Goal: Check status: Check status

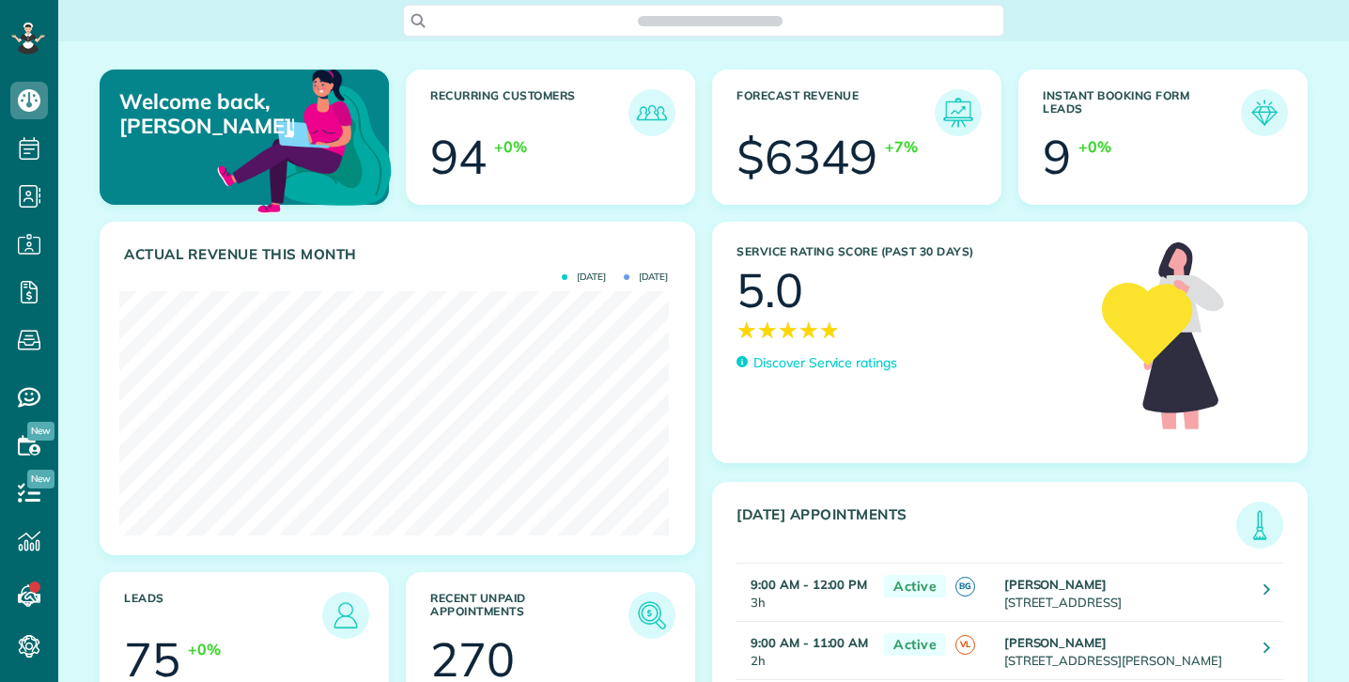
scroll to position [244, 549]
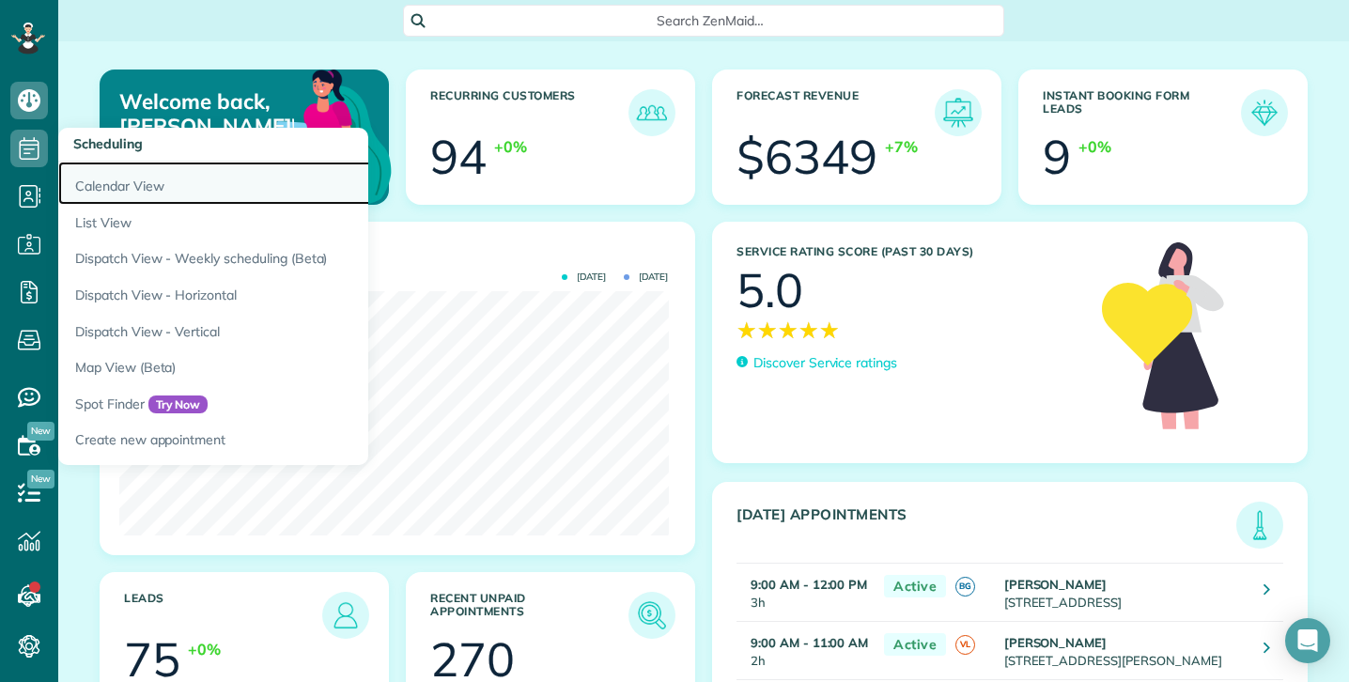
click at [117, 186] on link "Calendar View" at bounding box center [293, 183] width 470 height 43
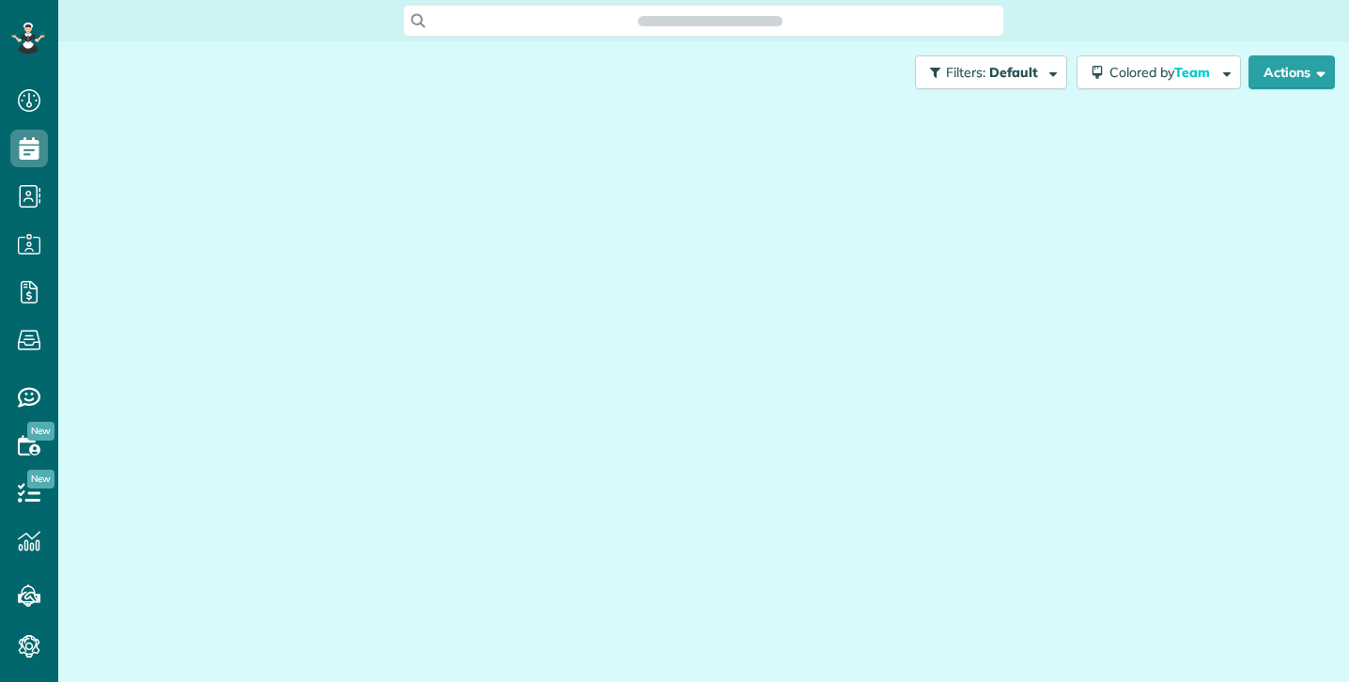
scroll to position [8, 8]
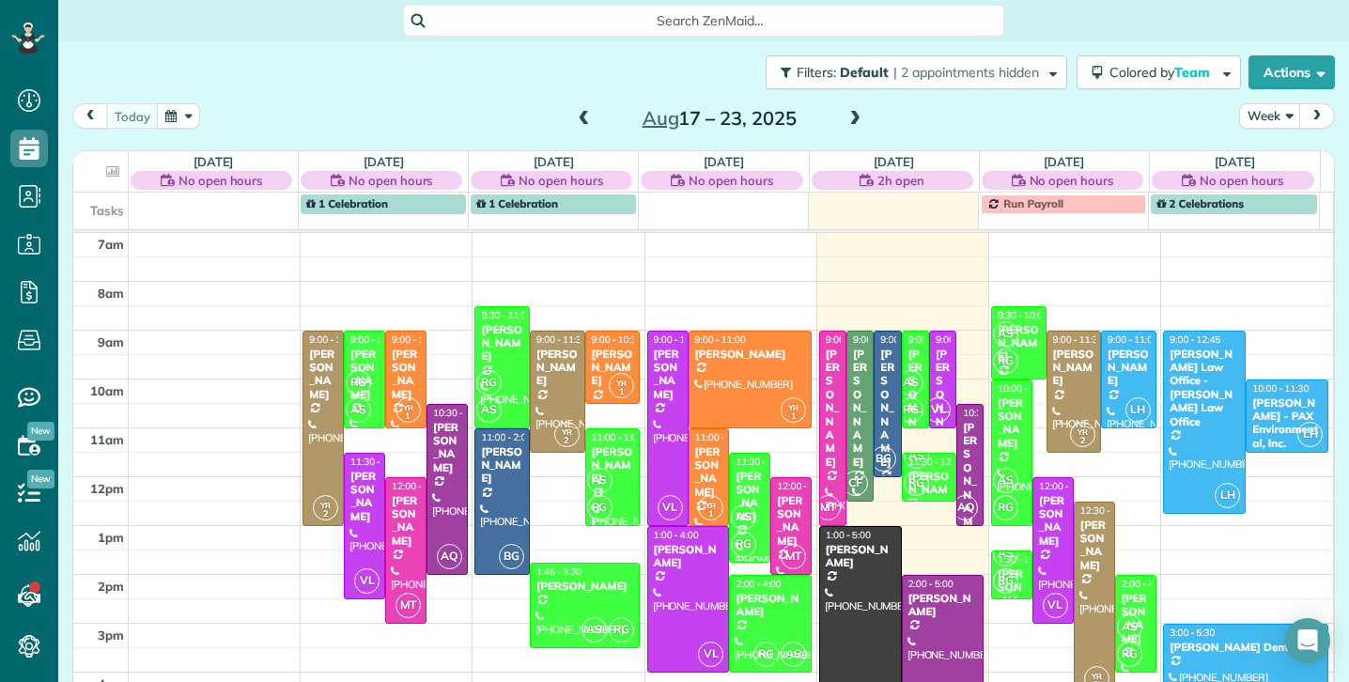
click at [849, 121] on span at bounding box center [855, 119] width 21 height 17
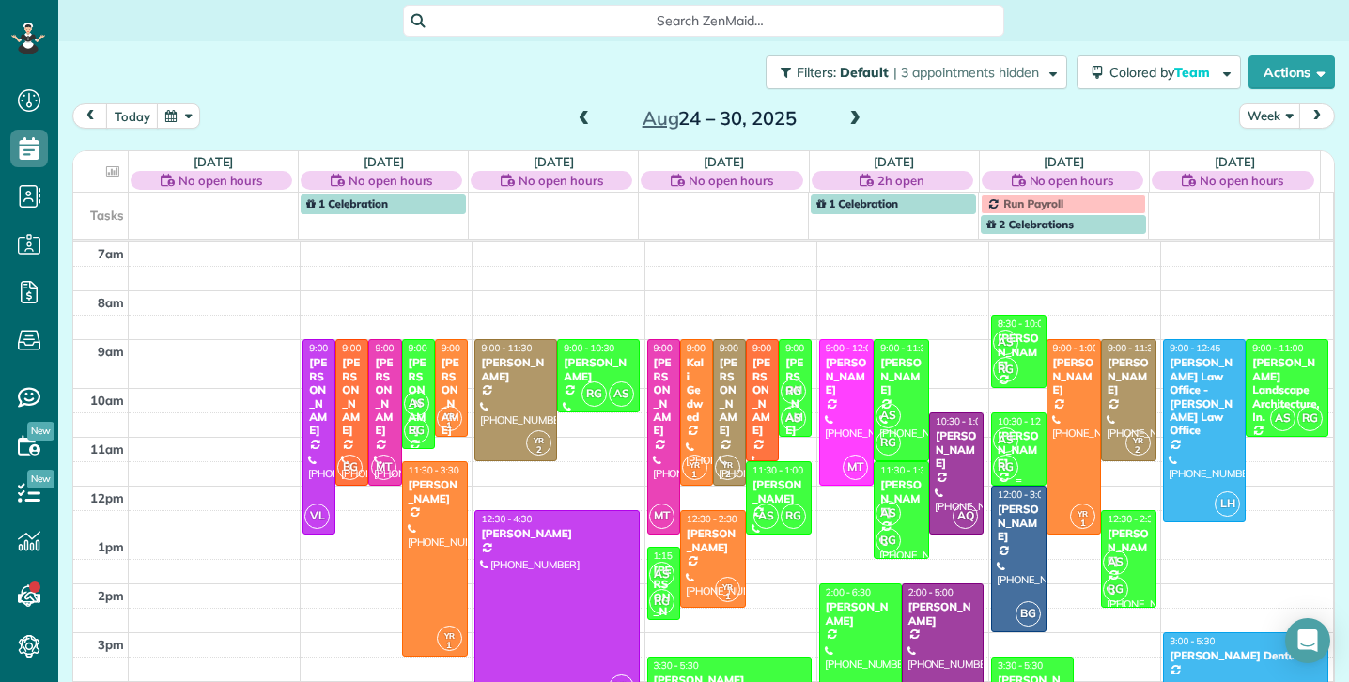
click at [1003, 455] on div "AS RG" at bounding box center [1017, 454] width 50 height 54
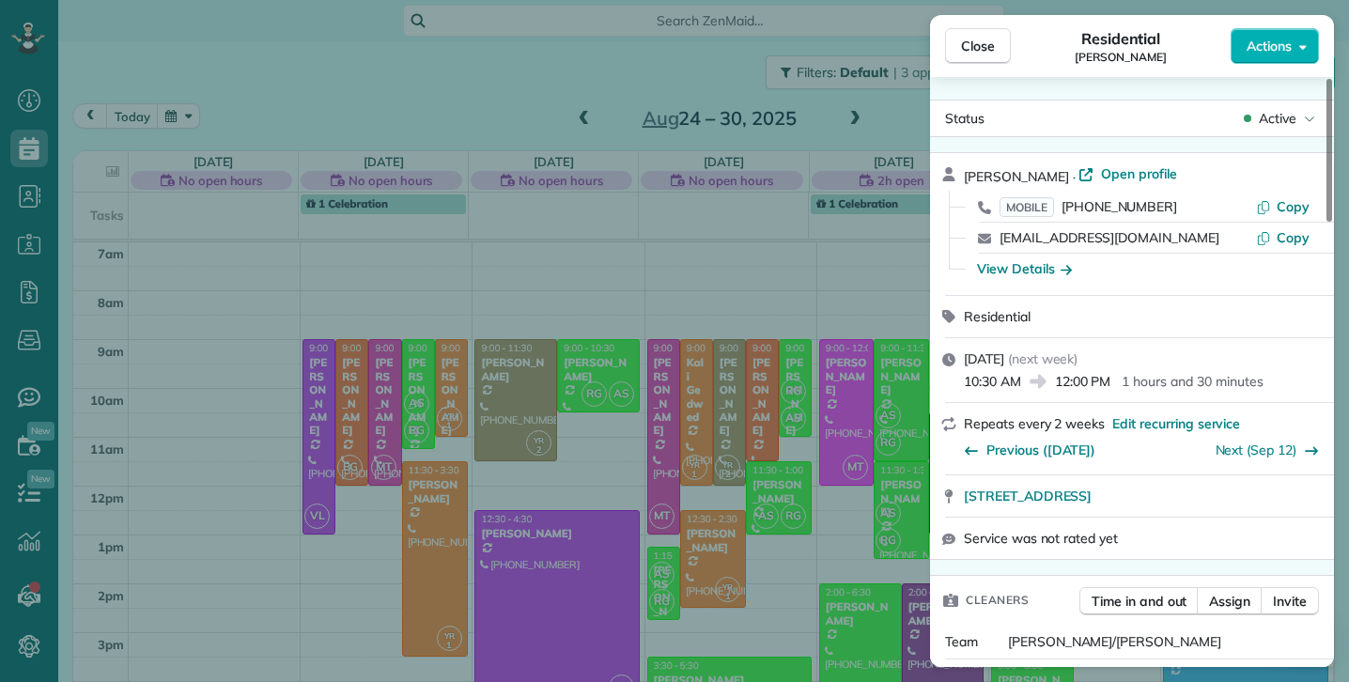
drag, startPoint x: 973, startPoint y: 48, endPoint x: 981, endPoint y: 83, distance: 35.6
click at [973, 48] on span "Close" at bounding box center [978, 46] width 34 height 19
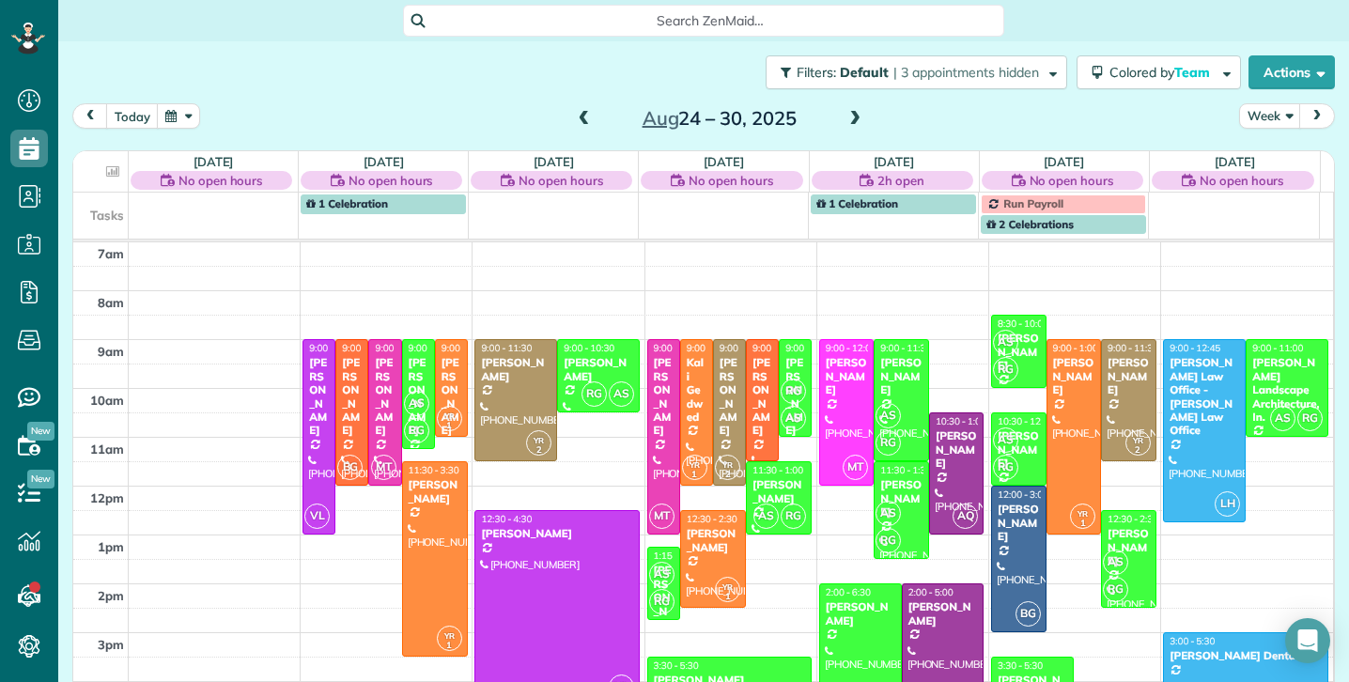
click at [847, 119] on span at bounding box center [855, 119] width 21 height 17
